Goal: Task Accomplishment & Management: Manage account settings

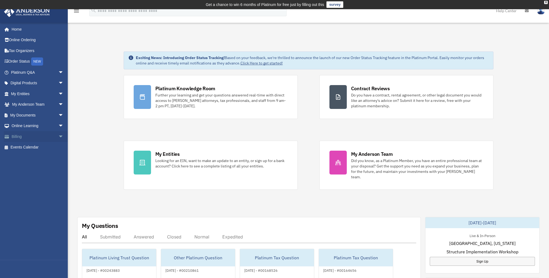
click at [46, 137] on link "Billing arrow_drop_down" at bounding box center [38, 136] width 68 height 11
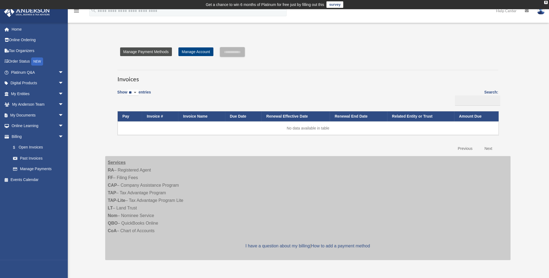
click at [165, 51] on link "Manage Payment Methods" at bounding box center [146, 51] width 52 height 9
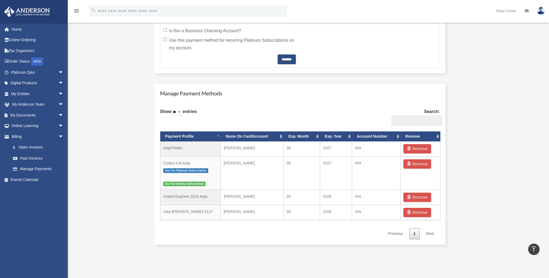
scroll to position [298, 0]
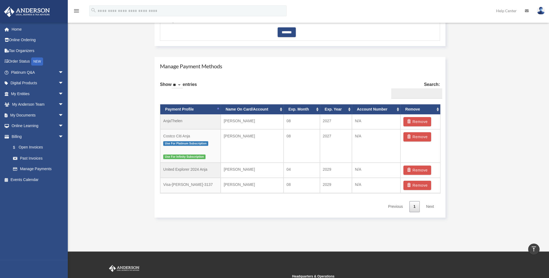
drag, startPoint x: 513, startPoint y: 116, endPoint x: 312, endPoint y: 0, distance: 232.1
